Goal: Task Accomplishment & Management: Manage account settings

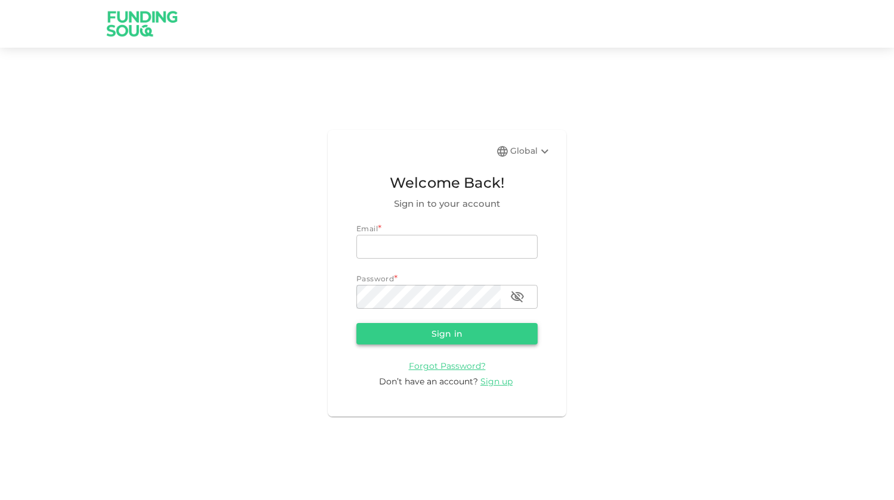
type input "[EMAIL_ADDRESS][DOMAIN_NAME]"
click at [447, 329] on button "Sign in" at bounding box center [446, 333] width 181 height 21
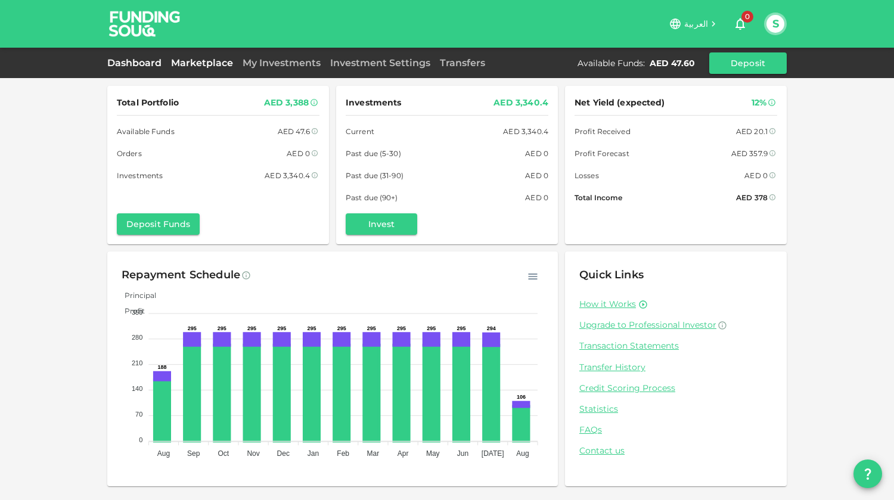
click at [216, 68] on link "Marketplace" at bounding box center [201, 62] width 71 height 11
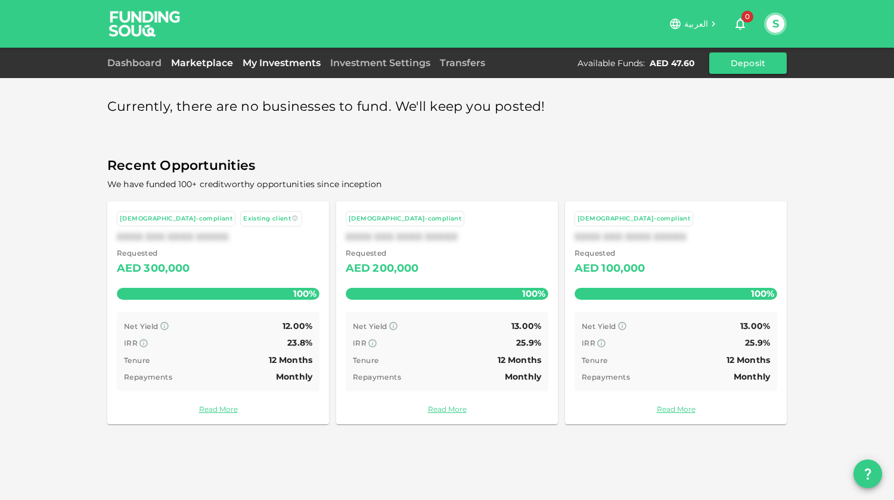
click at [266, 64] on link "My Investments" at bounding box center [282, 62] width 88 height 11
